Goal: Task Accomplishment & Management: Use online tool/utility

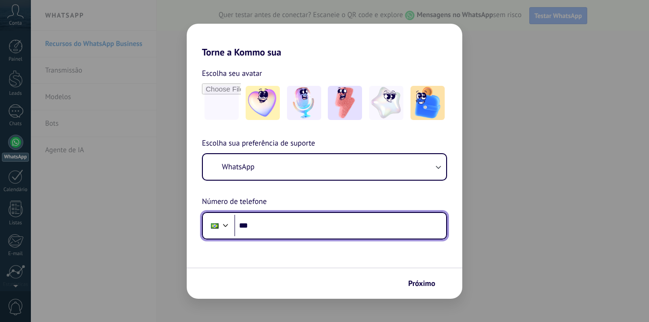
click at [277, 230] on input "***" at bounding box center [340, 226] width 212 height 22
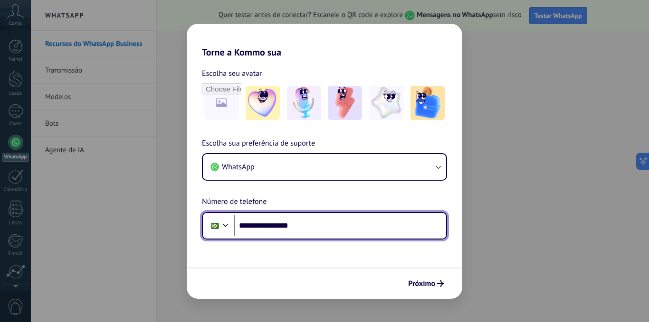
type input "**********"
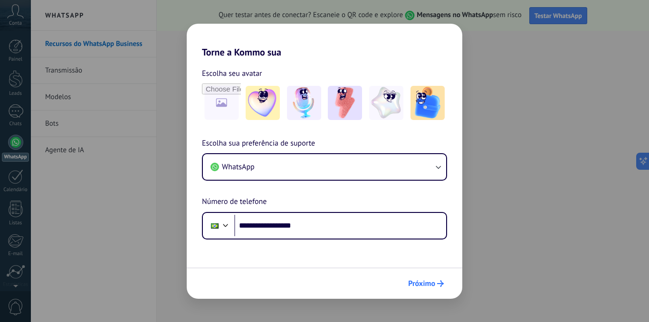
click at [423, 284] on span "Próximo" at bounding box center [421, 284] width 27 height 7
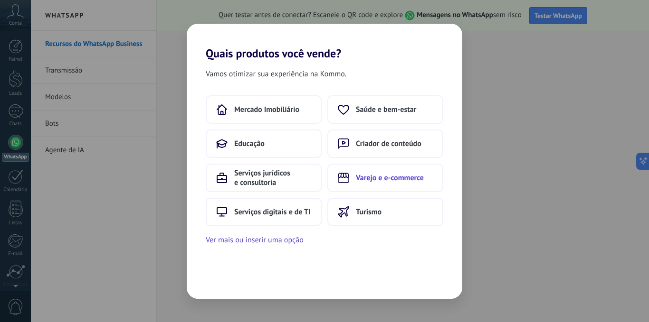
click at [391, 178] on span "Varejo e e-commerce" at bounding box center [390, 177] width 68 height 9
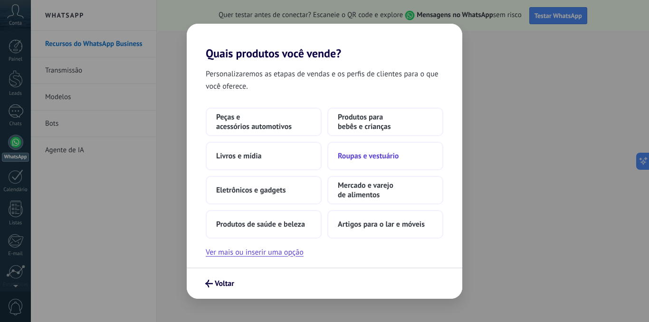
click at [358, 158] on span "Roupas e vestuário" at bounding box center [368, 156] width 61 height 9
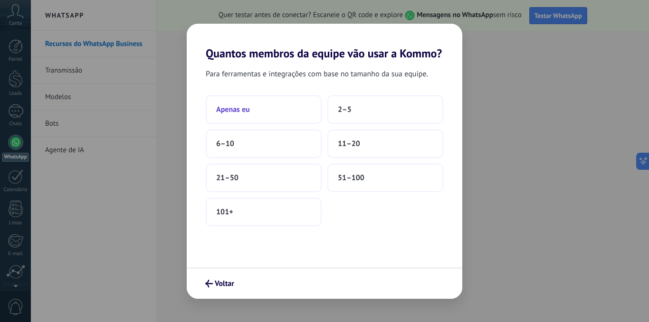
click at [237, 110] on span "Apenas eu" at bounding box center [233, 109] width 34 height 9
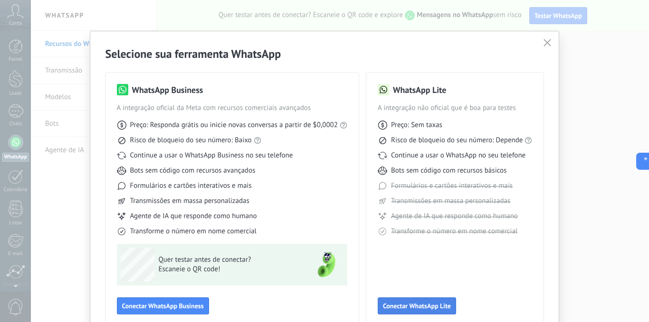
click at [416, 307] on span "Conectar WhatsApp Lite" at bounding box center [417, 306] width 68 height 7
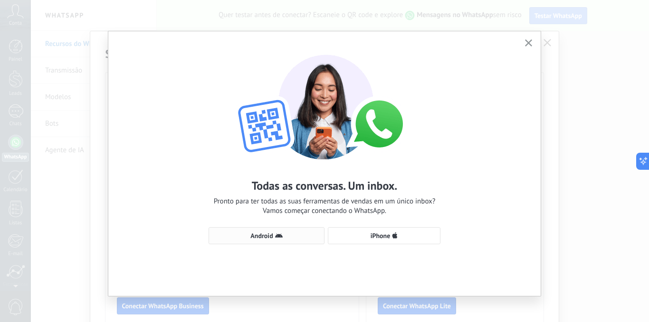
click at [260, 235] on span "Android" at bounding box center [261, 236] width 22 height 7
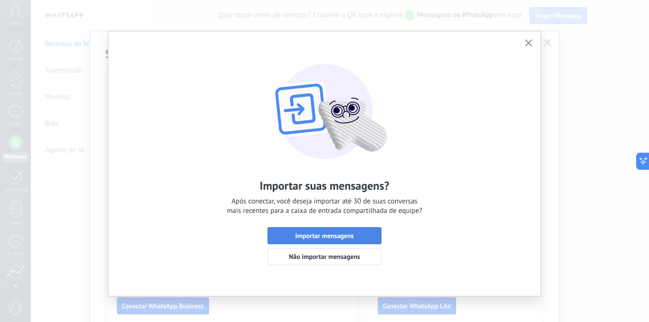
click at [332, 235] on span "Importar mensagens" at bounding box center [324, 236] width 58 height 7
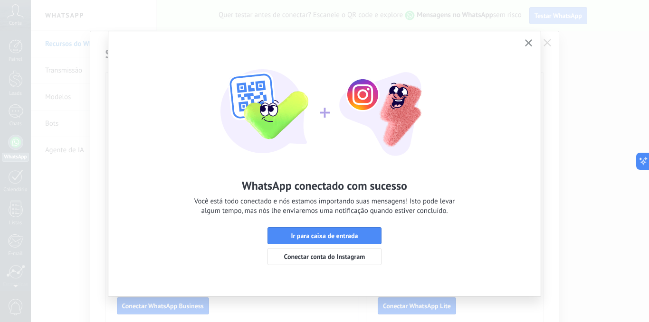
click at [329, 236] on span "Ir para caixa de entrada" at bounding box center [324, 236] width 67 height 7
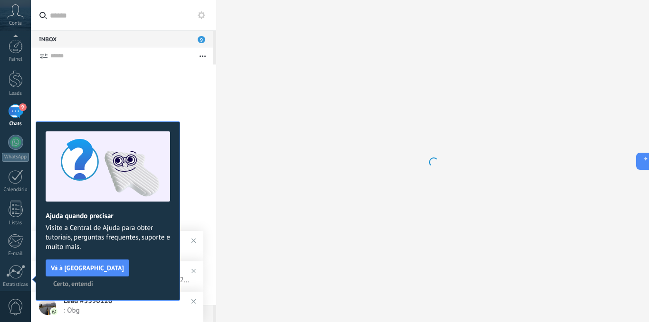
scroll to position [73, 0]
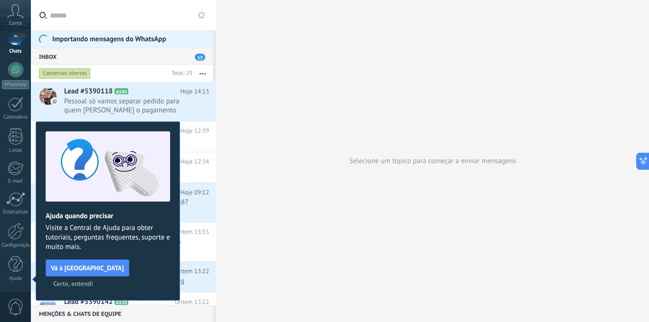
click at [93, 281] on span "Certo, entendi" at bounding box center [73, 284] width 40 height 7
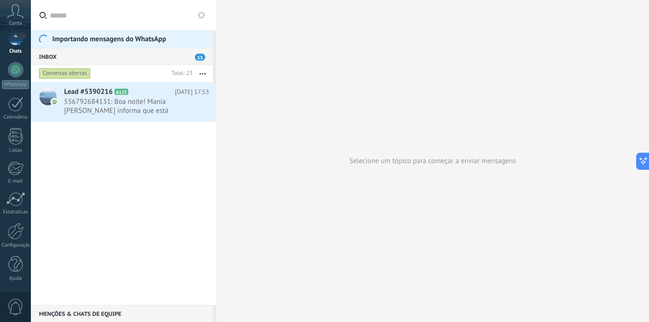
scroll to position [0, 0]
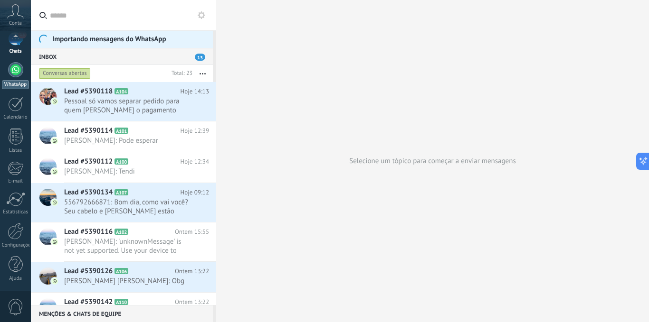
click at [17, 75] on div at bounding box center [15, 69] width 15 height 15
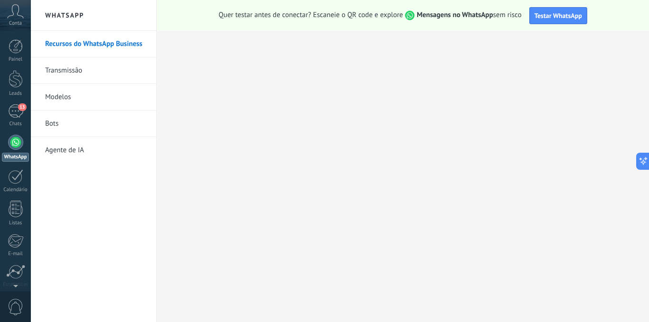
click at [13, 145] on div at bounding box center [15, 142] width 15 height 15
click at [561, 18] on span "Testar WhatsApp" at bounding box center [557, 15] width 47 height 9
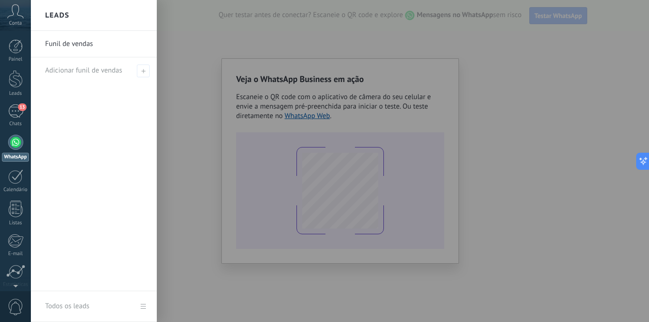
click at [527, 103] on div at bounding box center [355, 161] width 649 height 322
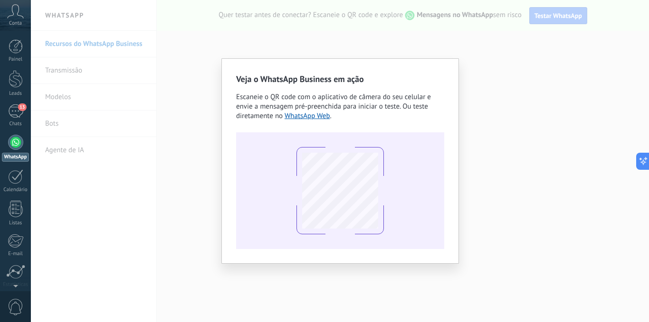
click at [15, 19] on div "Conta" at bounding box center [15, 15] width 31 height 31
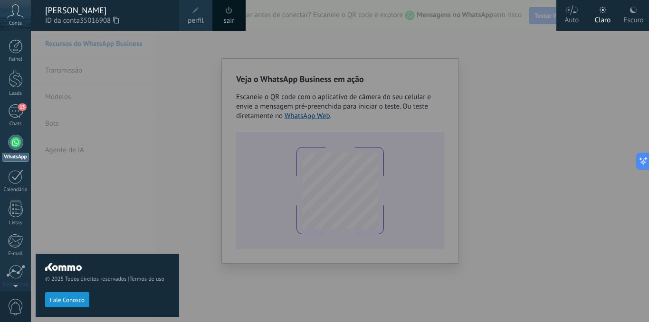
click at [85, 19] on span "35016908" at bounding box center [99, 21] width 39 height 10
click at [17, 81] on div at bounding box center [16, 79] width 14 height 18
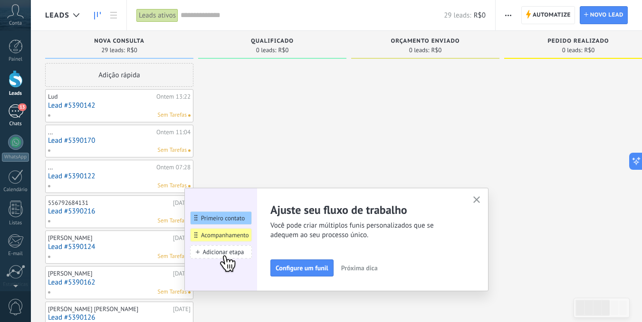
click at [14, 110] on div "13" at bounding box center [15, 111] width 15 height 14
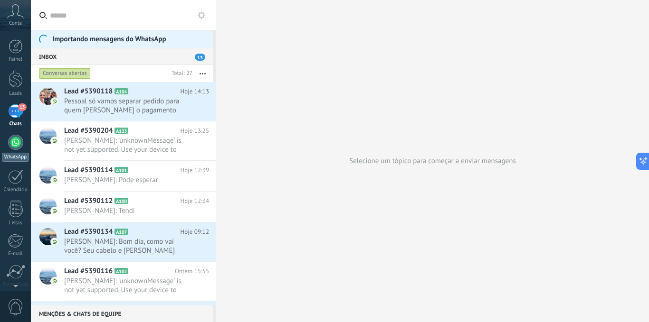
click at [17, 145] on div at bounding box center [15, 142] width 15 height 15
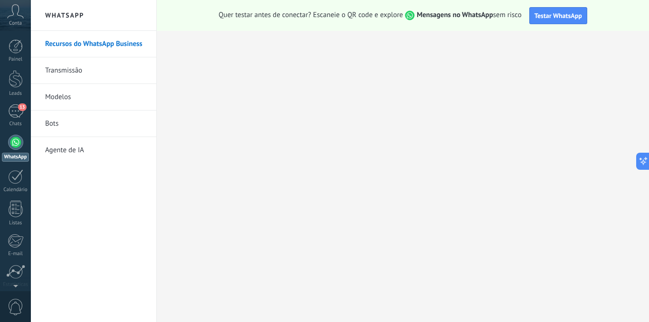
click at [66, 125] on link "Bots" at bounding box center [96, 124] width 102 height 27
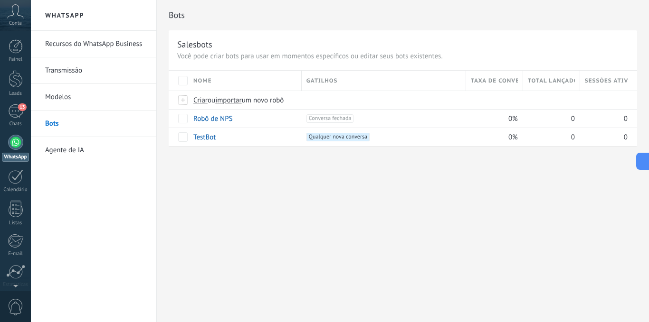
click at [67, 69] on link "Transmissão" at bounding box center [96, 70] width 102 height 27
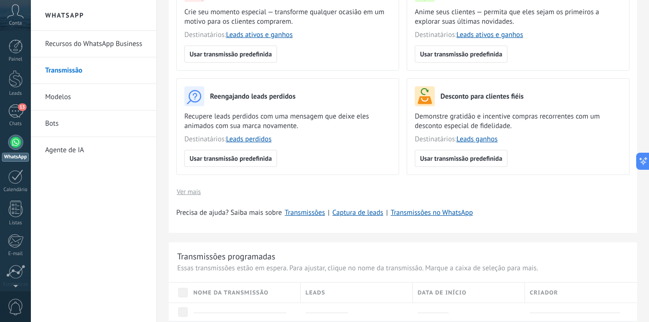
scroll to position [190, 0]
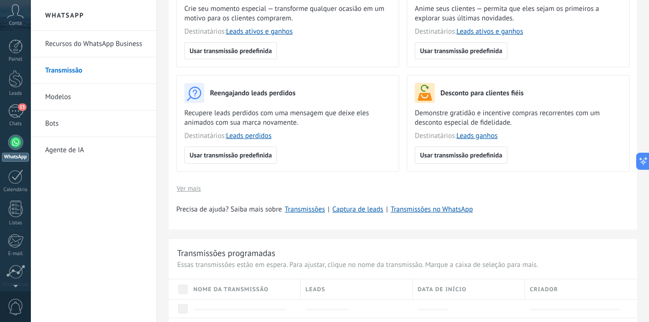
click at [57, 98] on link "Modelos" at bounding box center [96, 97] width 102 height 27
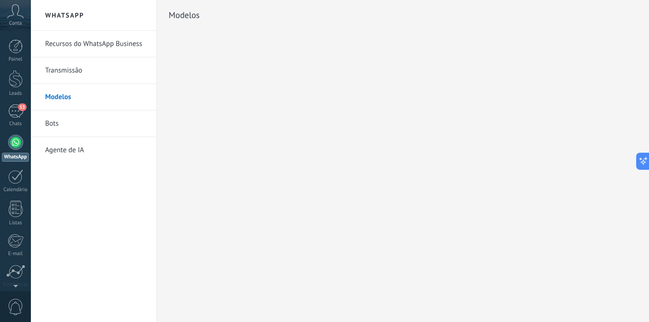
click at [80, 44] on link "Recursos do WhatsApp Business" at bounding box center [96, 44] width 102 height 27
click at [16, 42] on div at bounding box center [16, 46] width 14 height 14
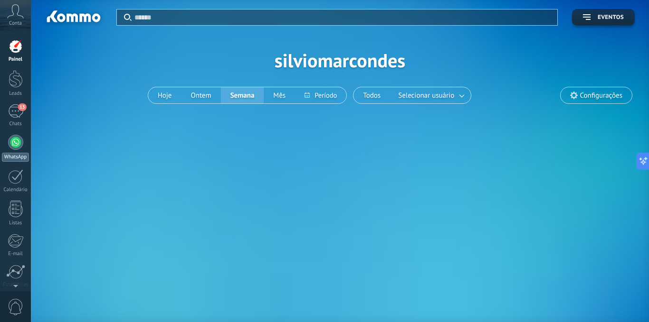
click at [16, 144] on div at bounding box center [15, 142] width 15 height 15
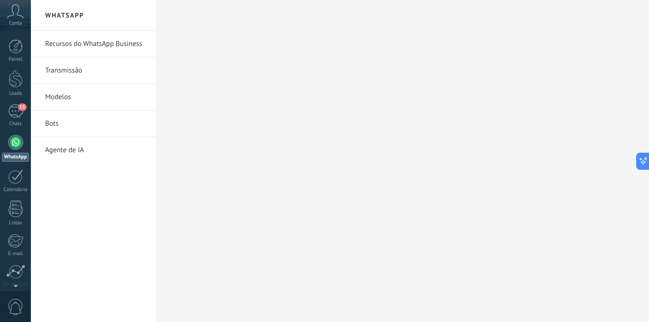
click at [65, 151] on link "Agente de IA" at bounding box center [96, 150] width 102 height 27
